Goal: Information Seeking & Learning: Learn about a topic

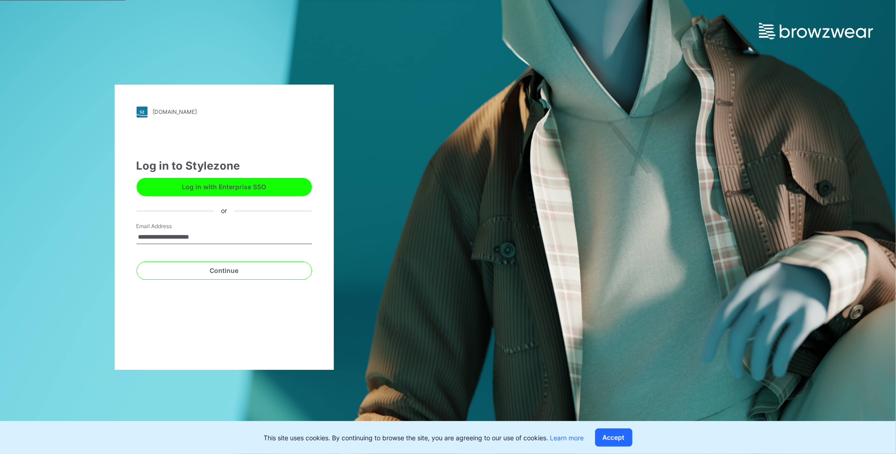
click at [261, 193] on button "Log in with Enterprise SSO" at bounding box center [224, 187] width 175 height 18
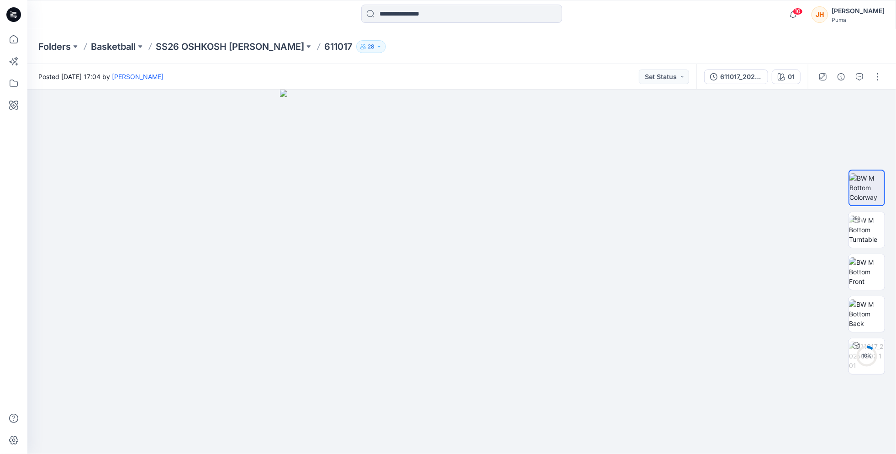
click at [329, 74] on div "Posted [DATE] 17:04 by [PERSON_NAME] Status" at bounding box center [361, 76] width 669 height 25
click at [286, 46] on p "SS26 OSHKOSH Tyrese Haliburton" at bounding box center [230, 46] width 148 height 13
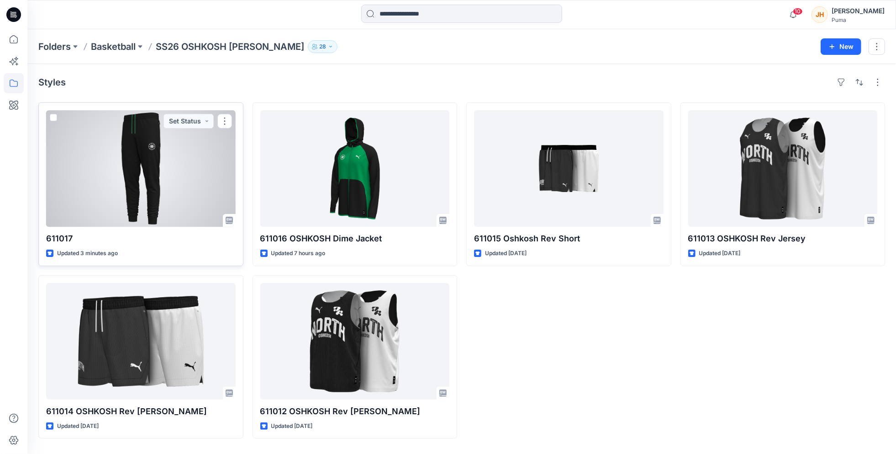
click at [164, 213] on div at bounding box center [141, 168] width 190 height 116
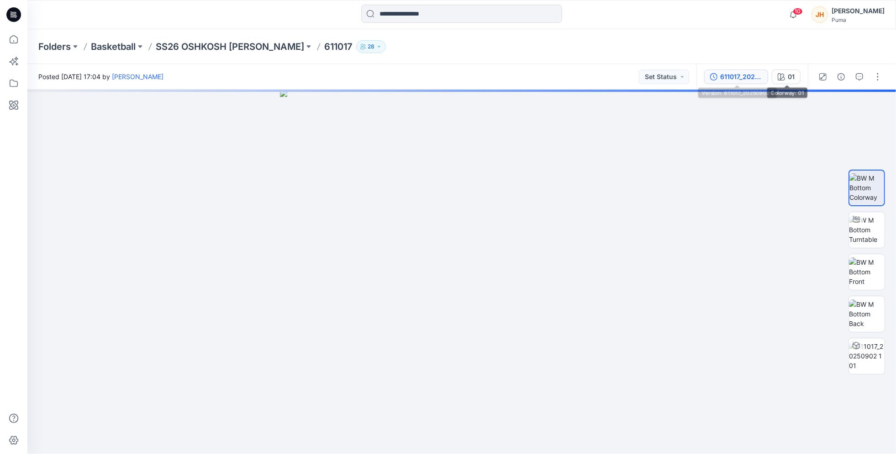
click at [754, 76] on div "611017_20250902 1" at bounding box center [741, 77] width 42 height 10
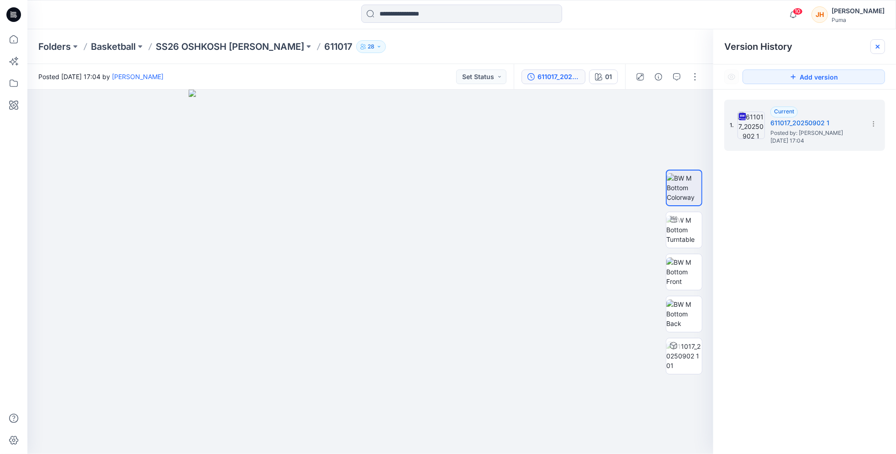
click at [881, 47] on icon at bounding box center [877, 46] width 7 height 7
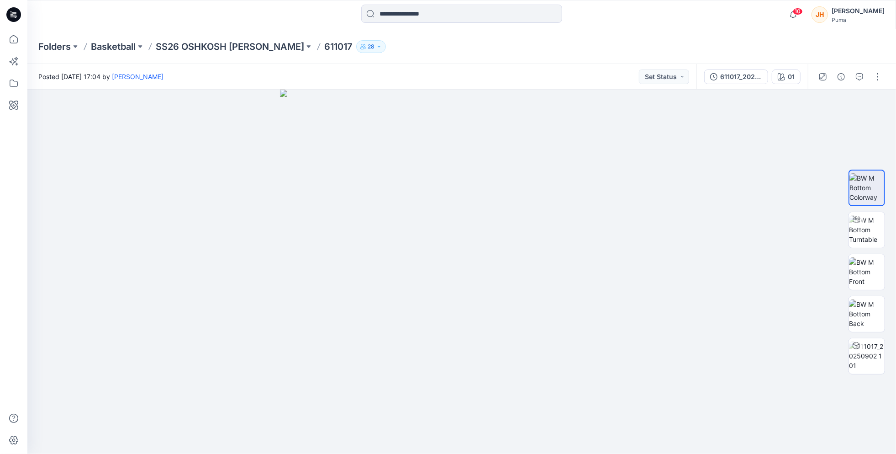
click at [432, 65] on div "Posted Thursday, September 11, 2025 17:04 by Johnathan Hui Set Status" at bounding box center [361, 76] width 669 height 25
